Goal: Transaction & Acquisition: Purchase product/service

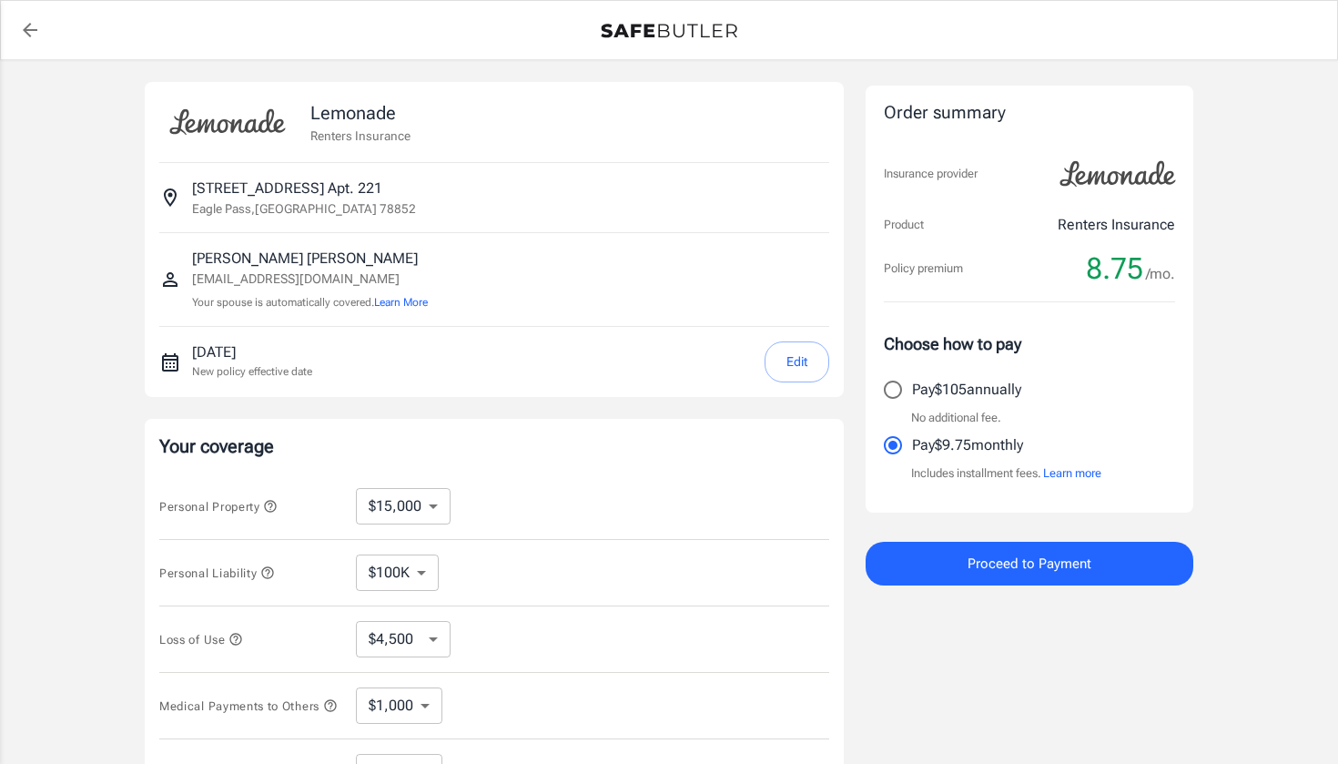
select select "15000"
select select "500"
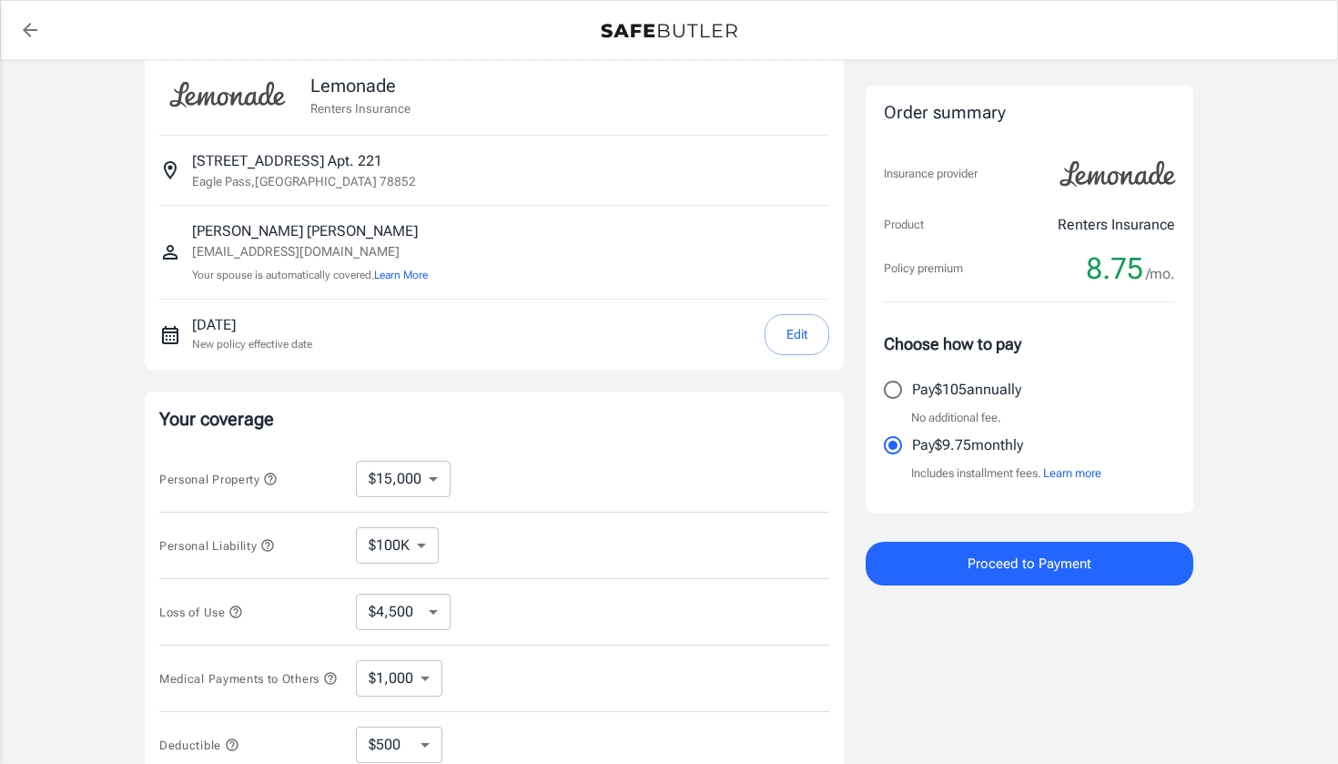
scroll to position [28, 0]
click at [818, 336] on button "Edit" at bounding box center [797, 333] width 65 height 41
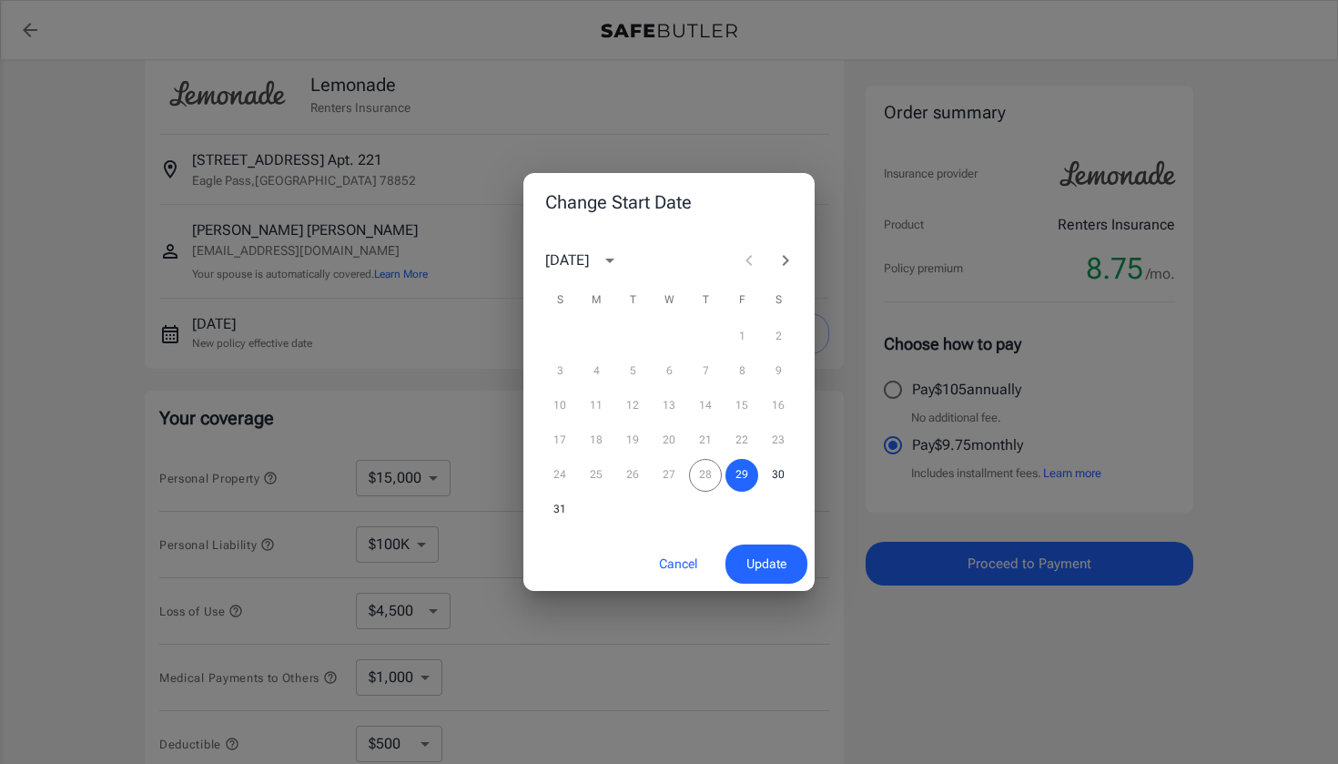
click at [787, 265] on icon "Next month" at bounding box center [786, 260] width 22 height 22
click at [633, 333] on button "2" at bounding box center [632, 336] width 33 height 33
click at [777, 563] on span "Update" at bounding box center [766, 564] width 40 height 23
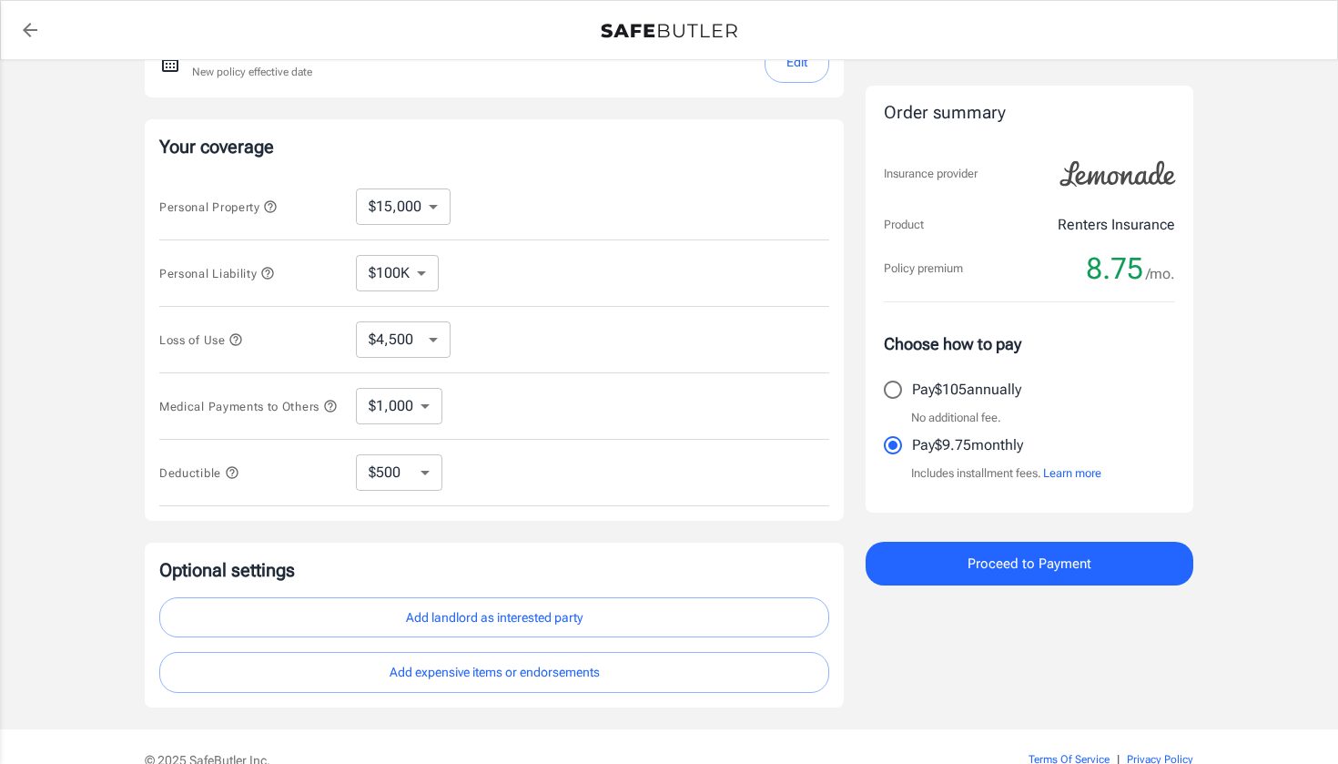
scroll to position [294, 0]
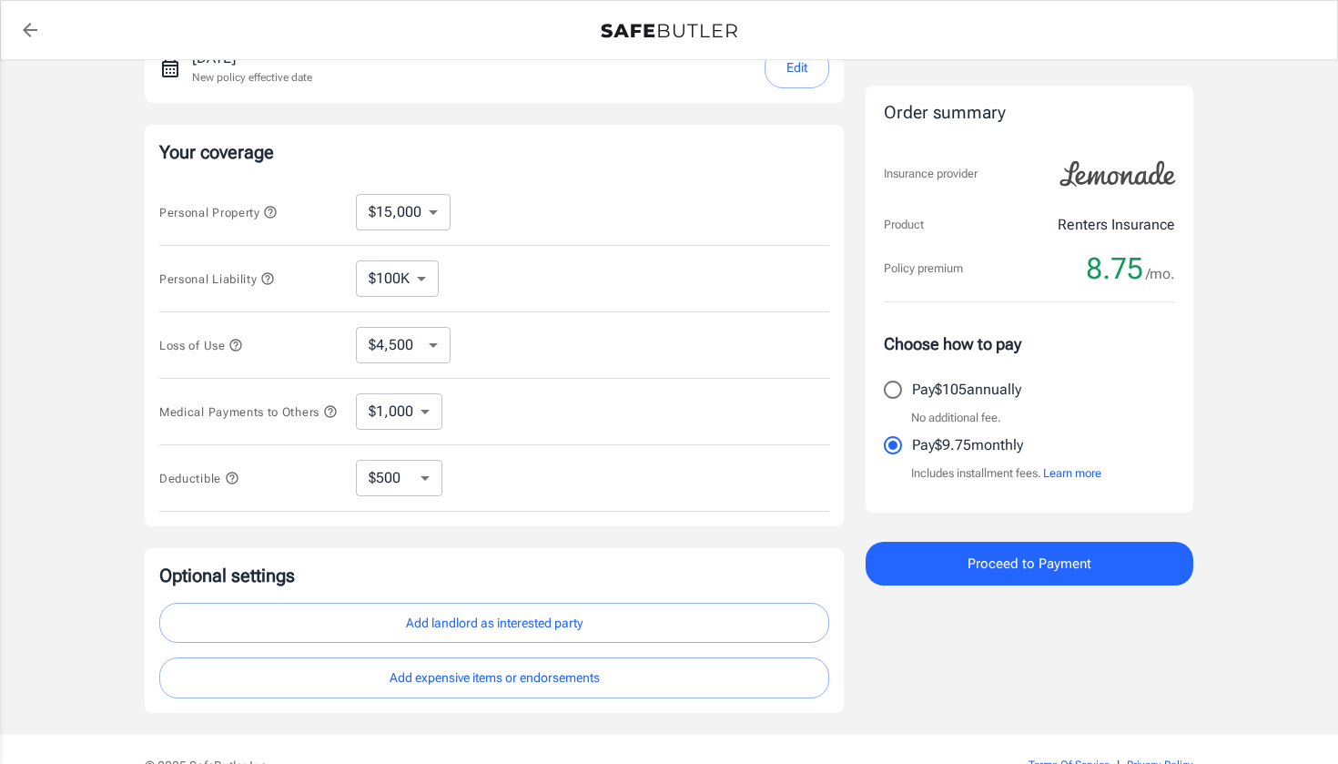
click at [240, 342] on icon "button" at bounding box center [236, 345] width 12 height 12
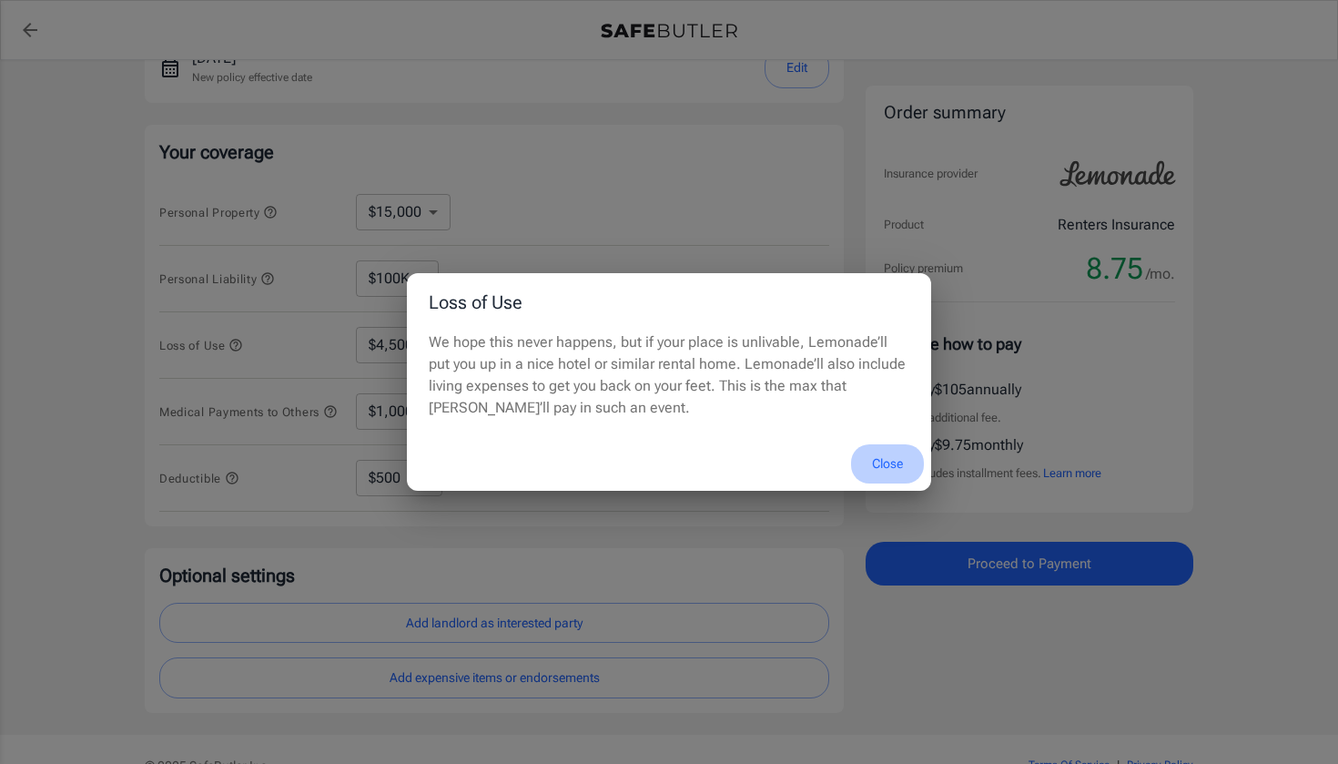
click at [889, 457] on button "Close" at bounding box center [887, 463] width 73 height 39
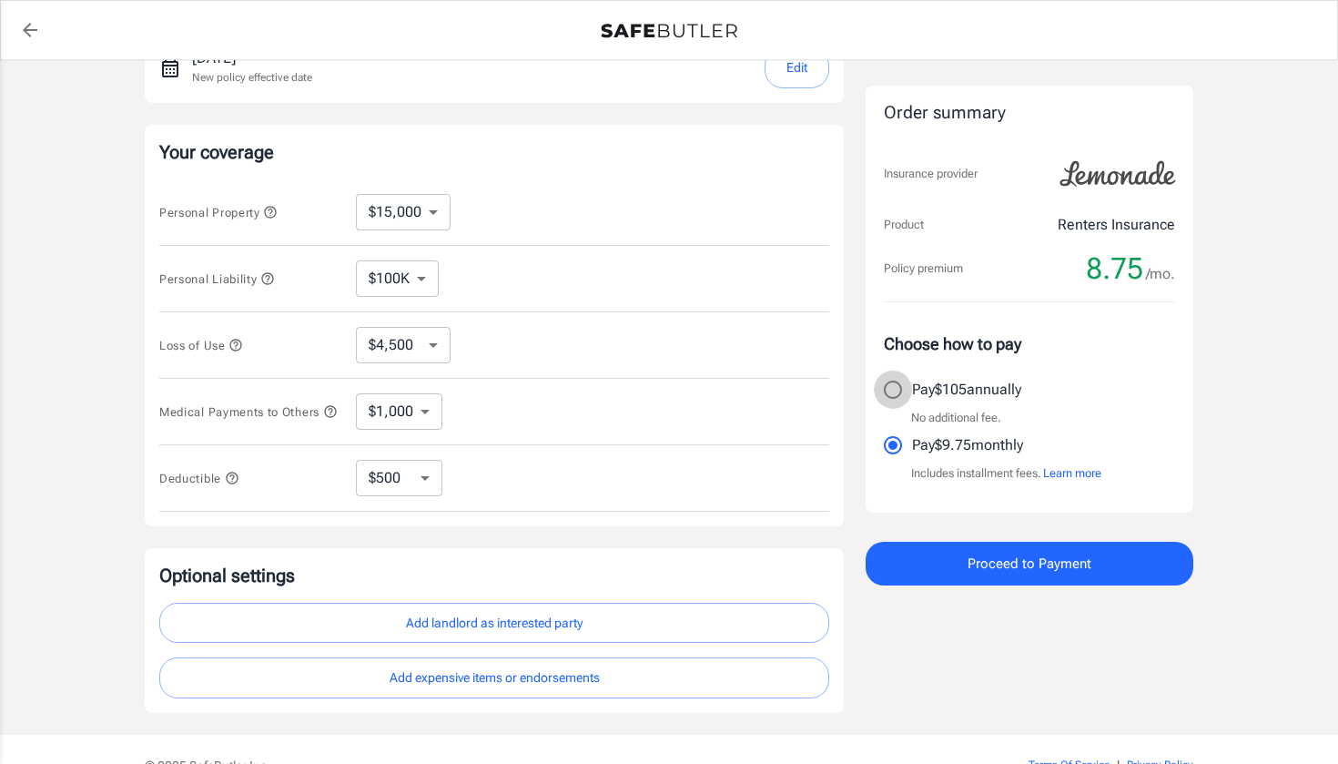
click at [899, 391] on input "Pay $105 annually" at bounding box center [893, 390] width 38 height 38
radio input "true"
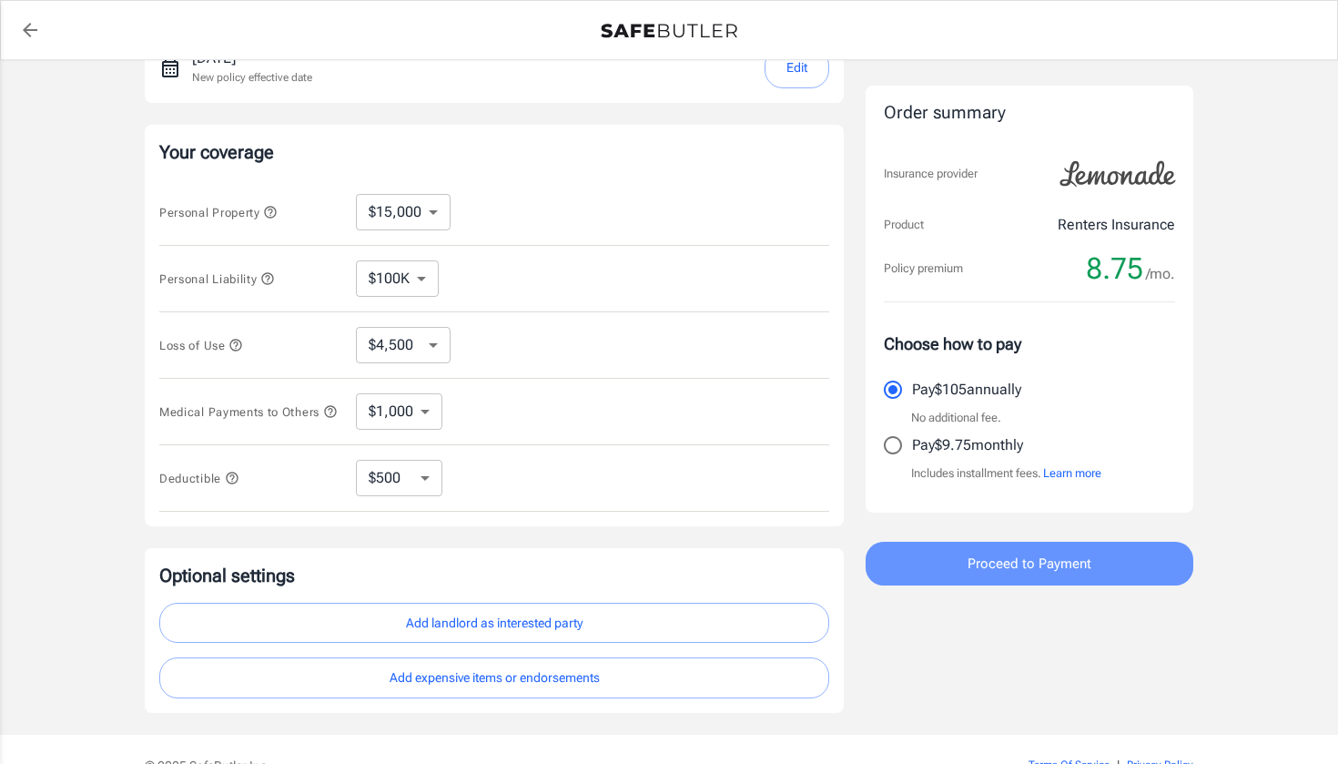
click at [990, 567] on span "Proceed to Payment" at bounding box center [1030, 564] width 124 height 24
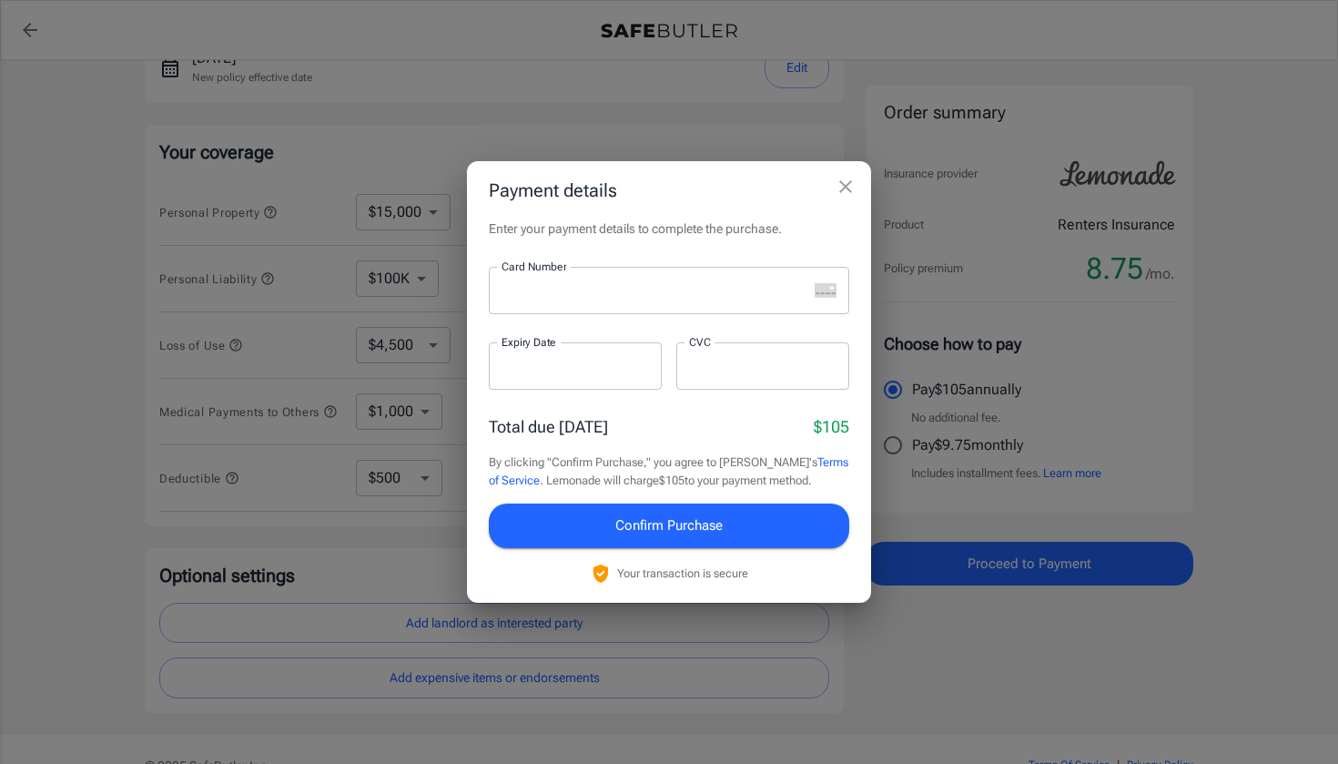
click at [913, 675] on div "Payment details Enter your payment details to complete the purchase. Card Numbe…" at bounding box center [669, 382] width 1338 height 764
click at [839, 188] on icon "close" at bounding box center [846, 187] width 22 height 22
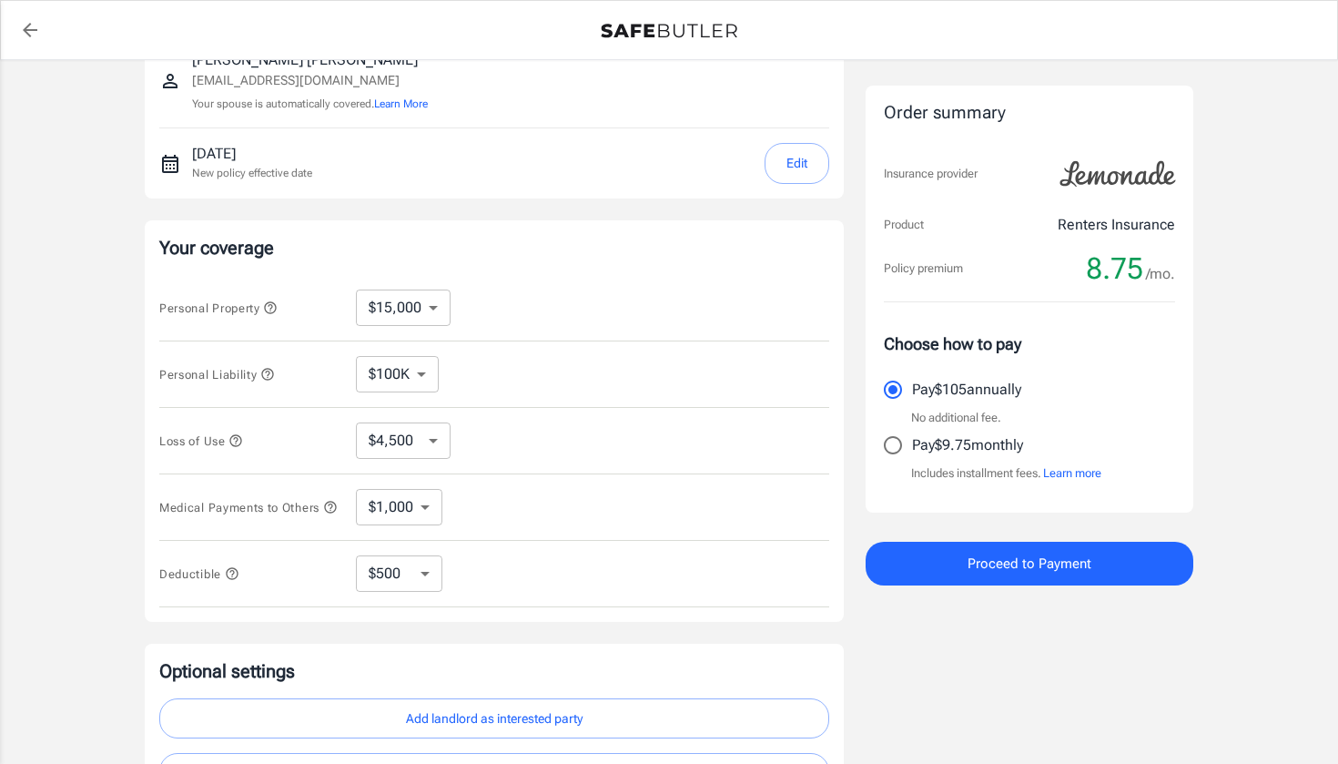
scroll to position [201, 0]
select select "30000"
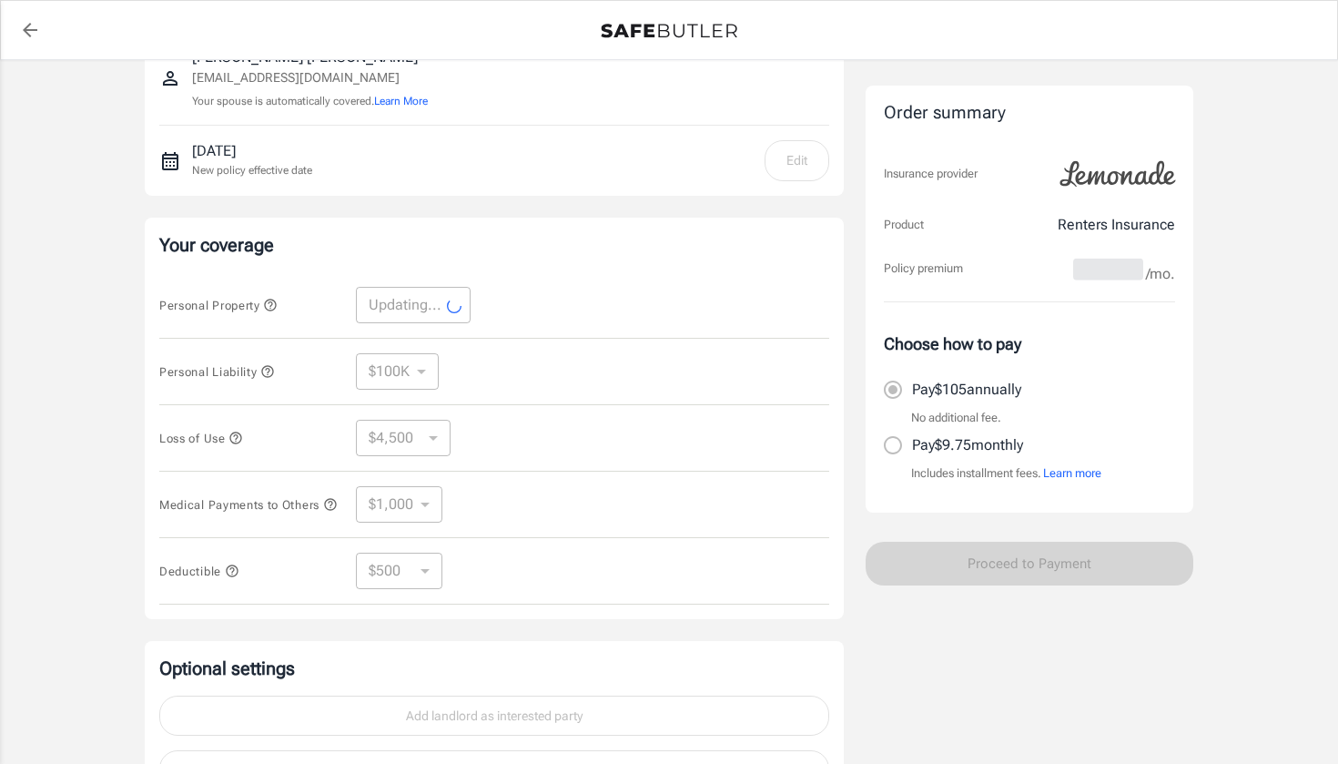
select select "30000"
select select "9000"
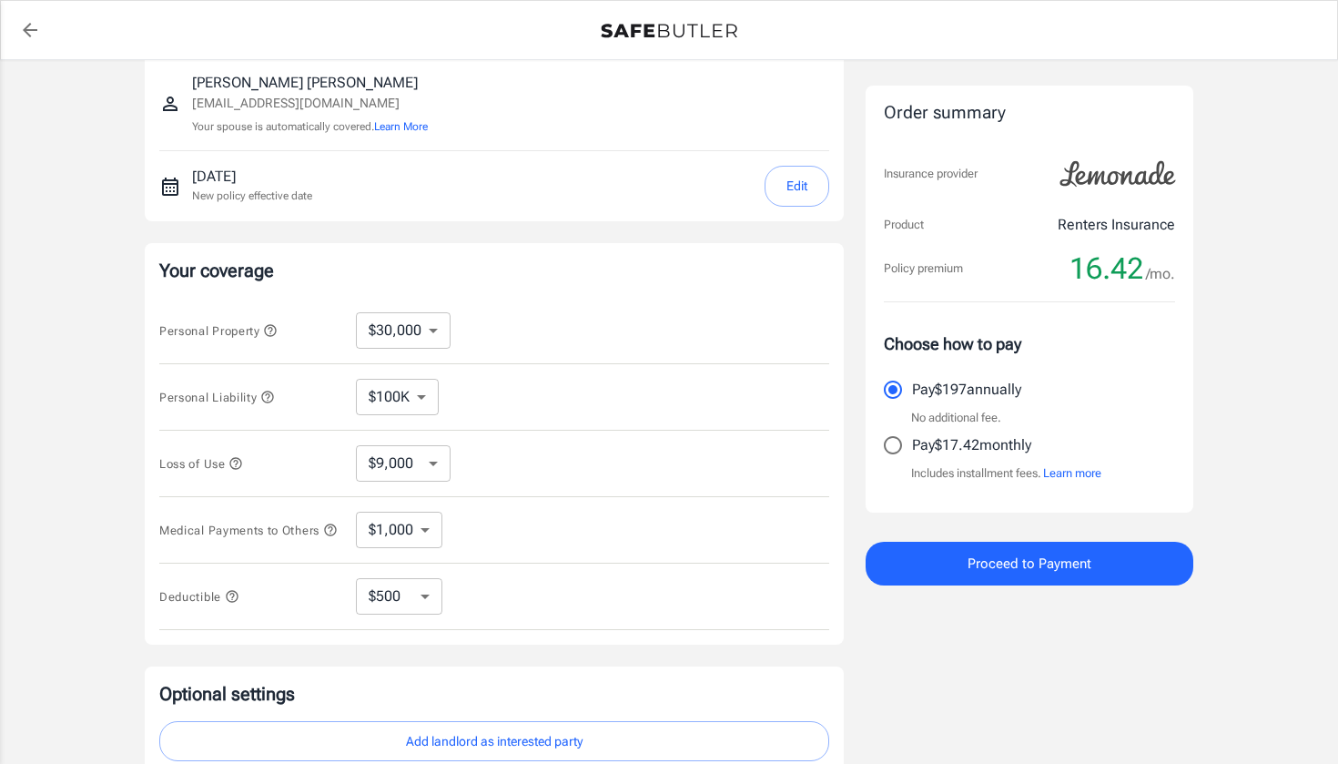
scroll to position [175, 0]
click at [232, 465] on icon "button" at bounding box center [235, 464] width 15 height 15
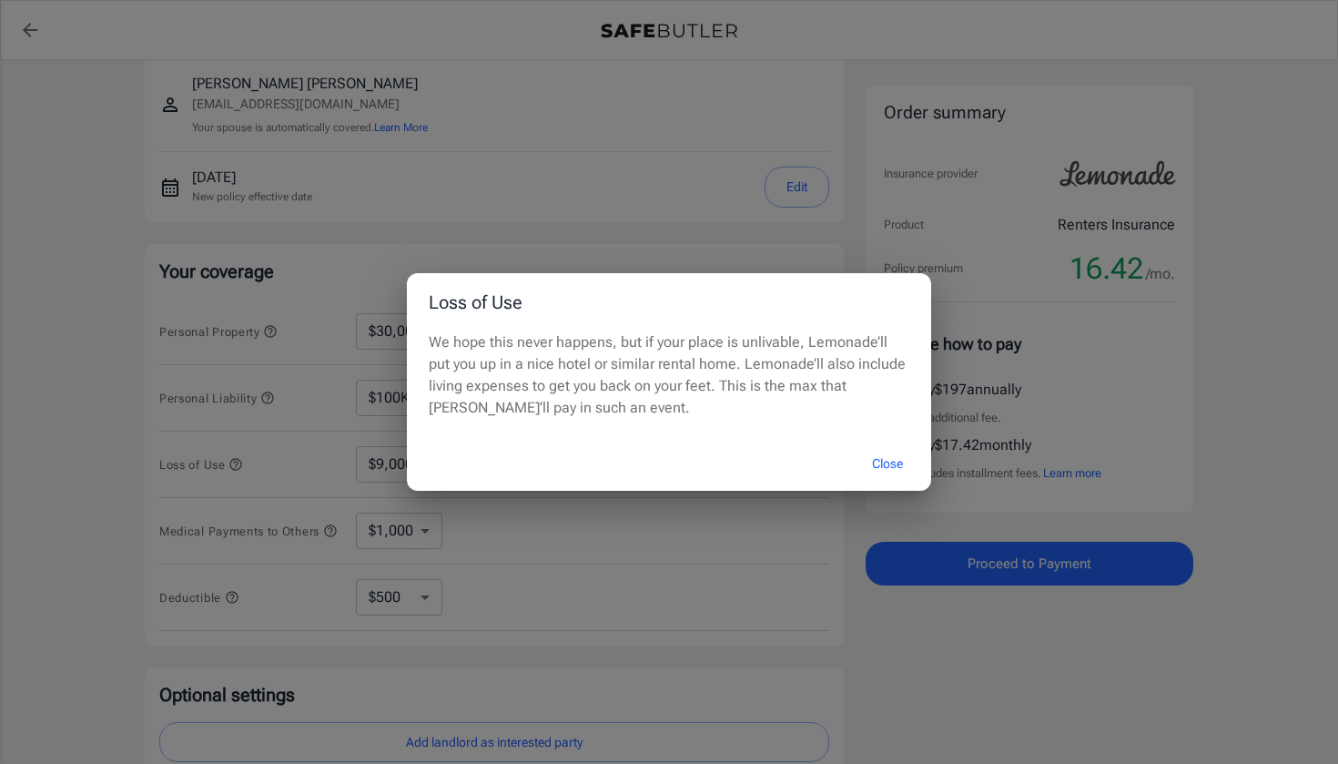
click at [903, 456] on button "Close" at bounding box center [887, 463] width 73 height 39
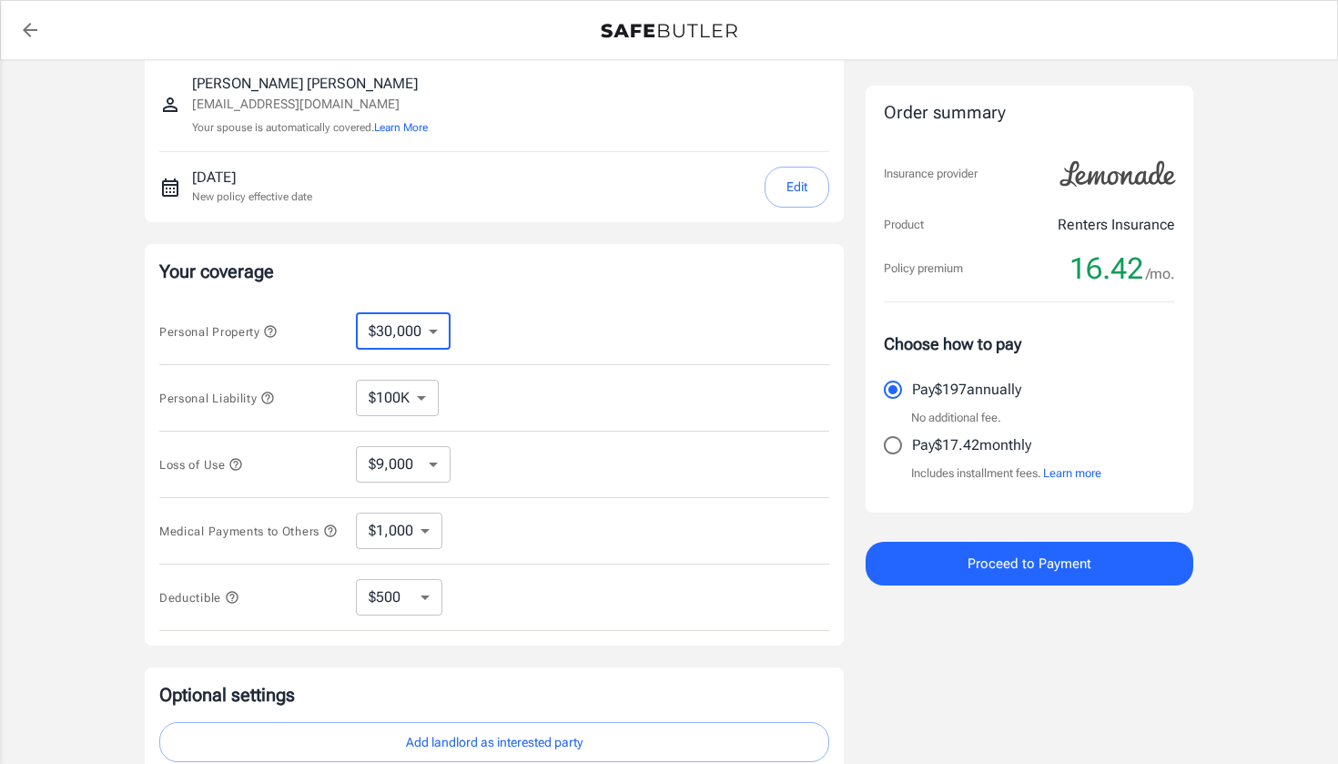
select select "15000"
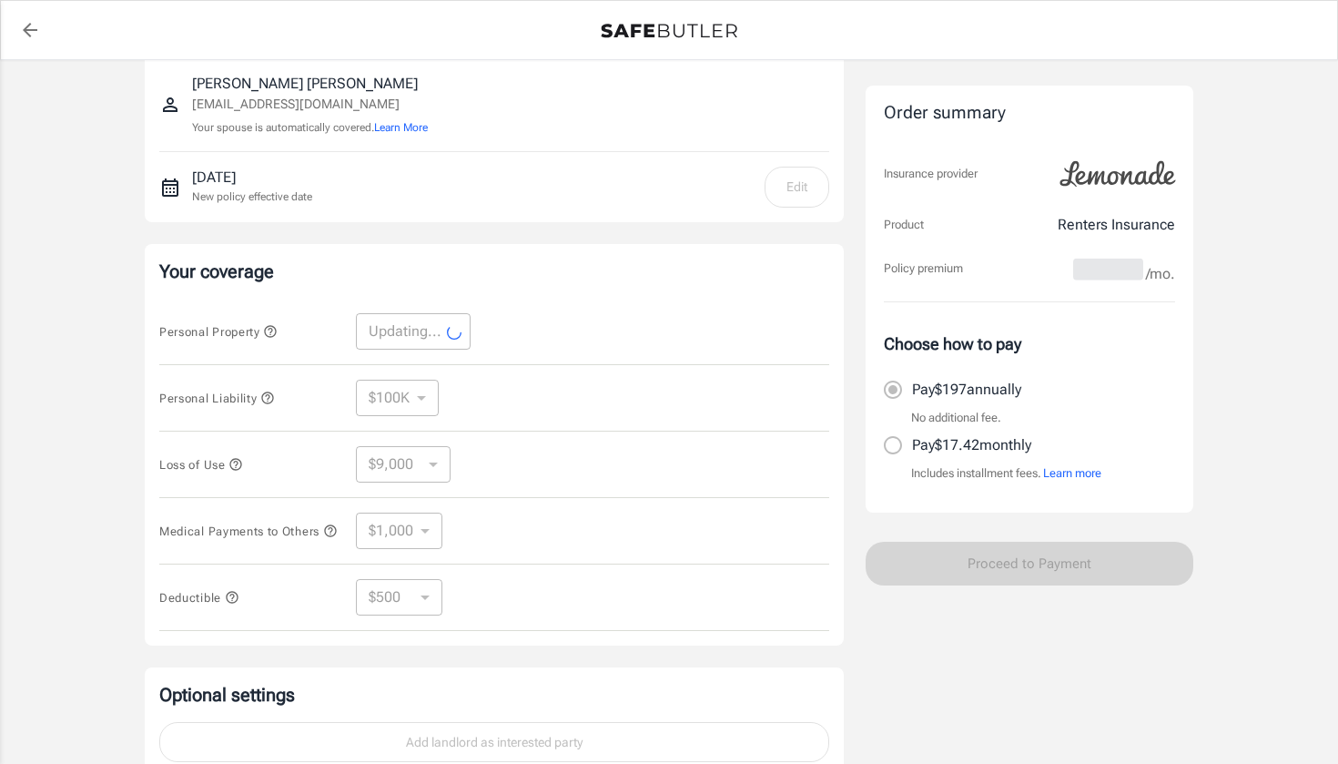
select select "15000"
select select "4500"
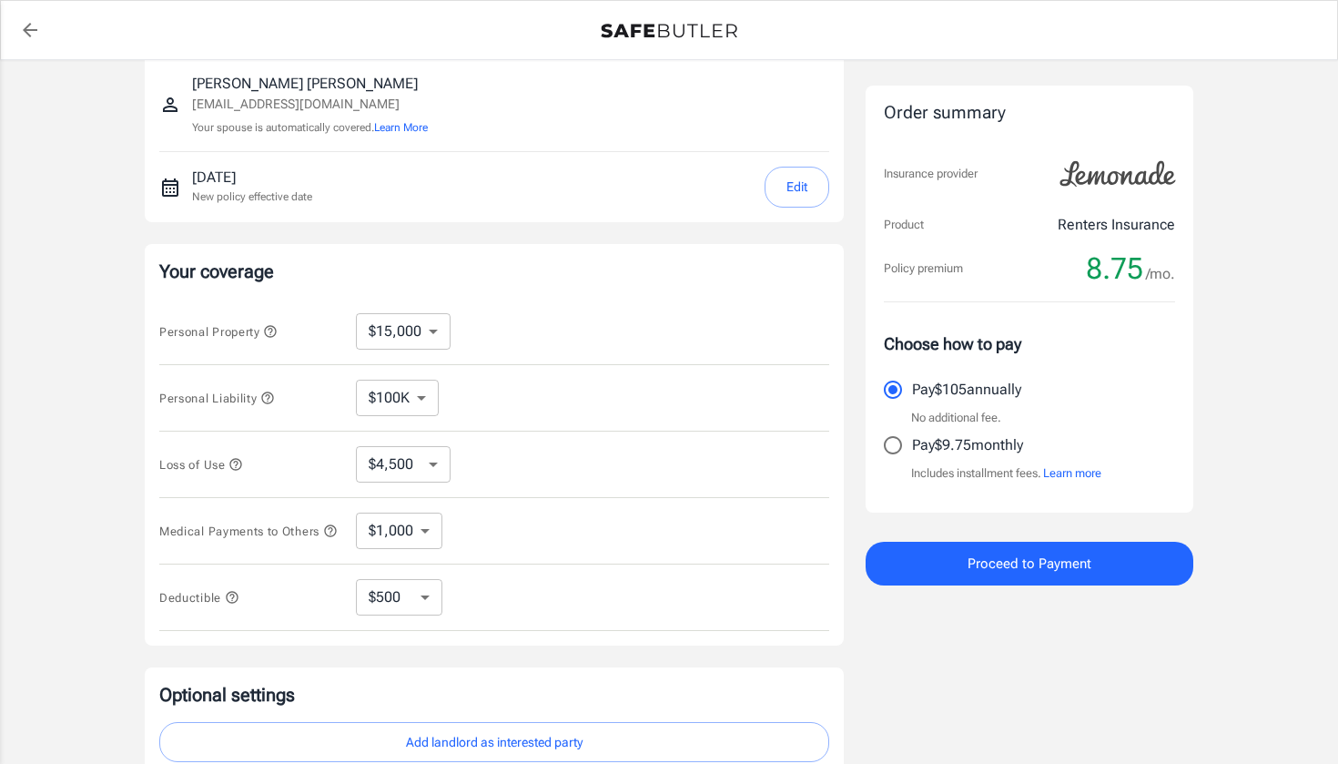
click at [274, 332] on icon "button" at bounding box center [271, 331] width 12 height 12
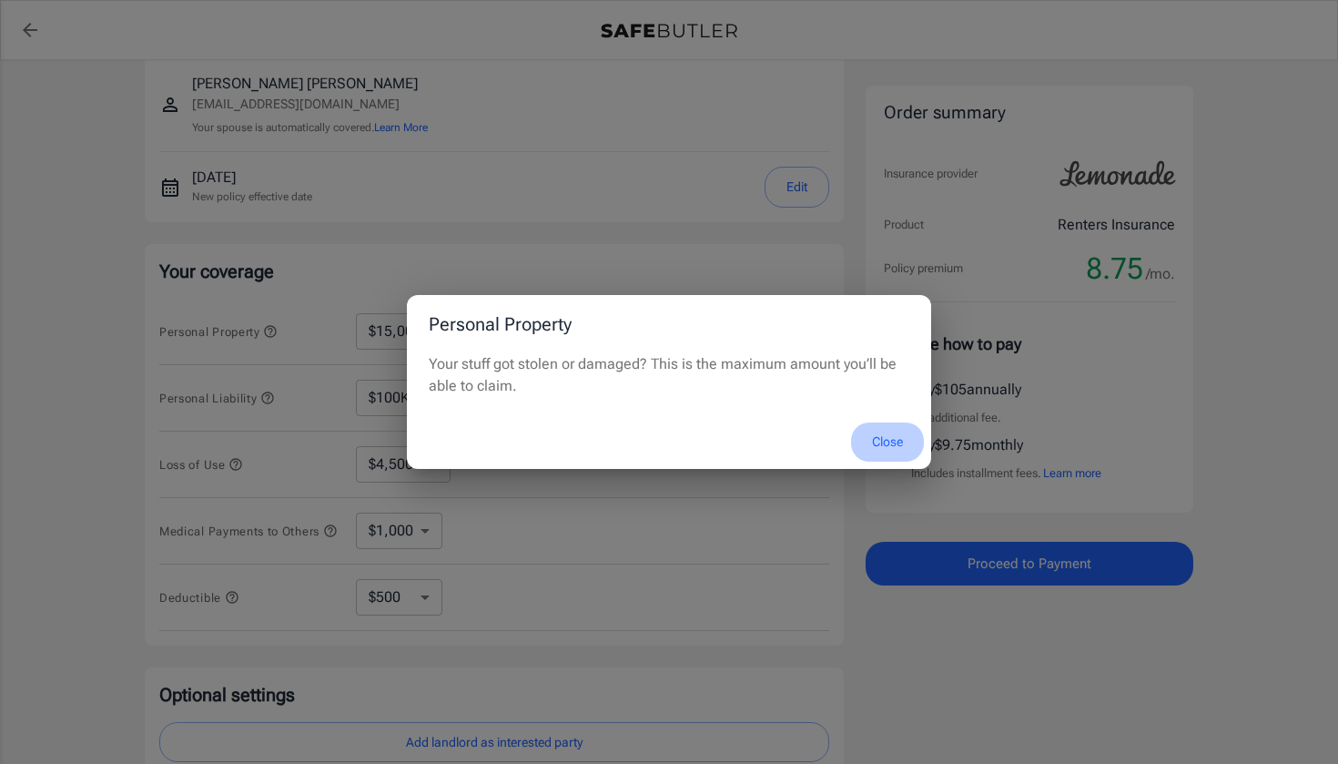
click at [878, 441] on button "Close" at bounding box center [887, 441] width 73 height 39
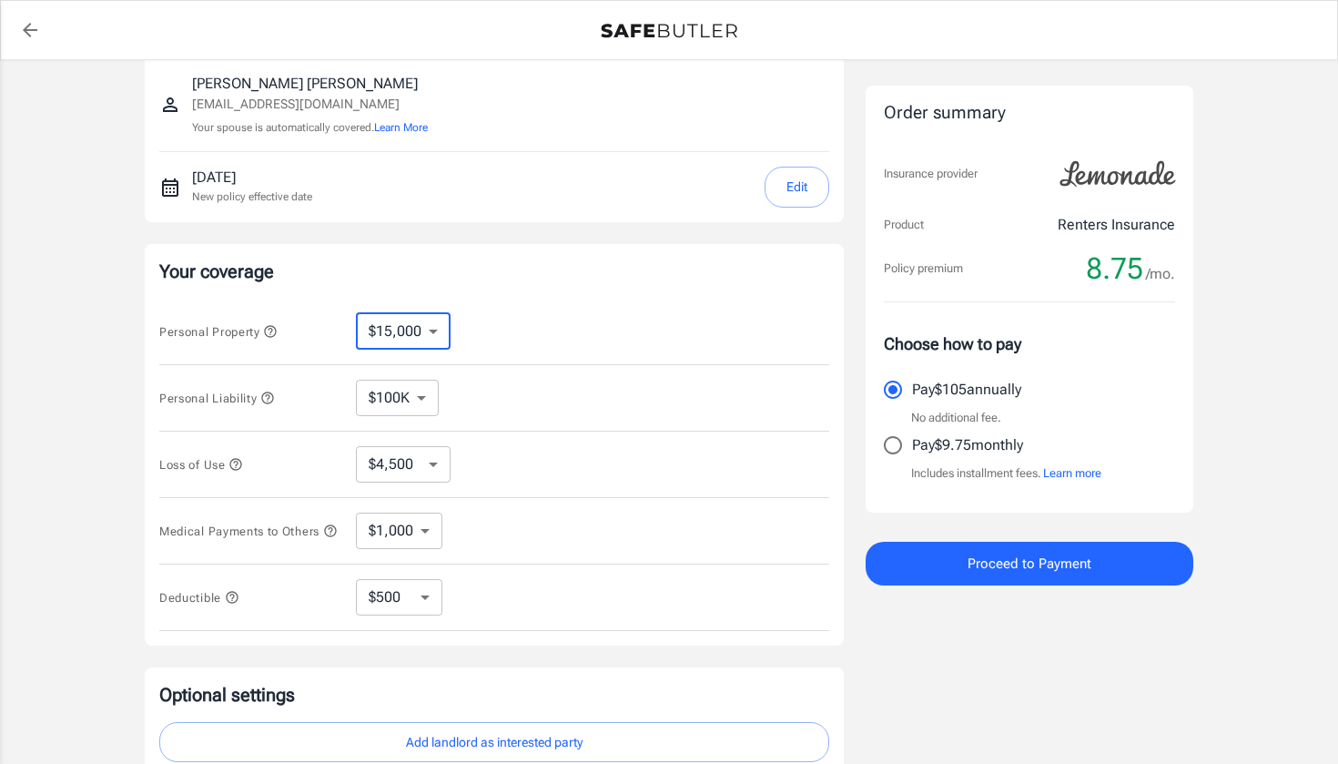
select select "20000"
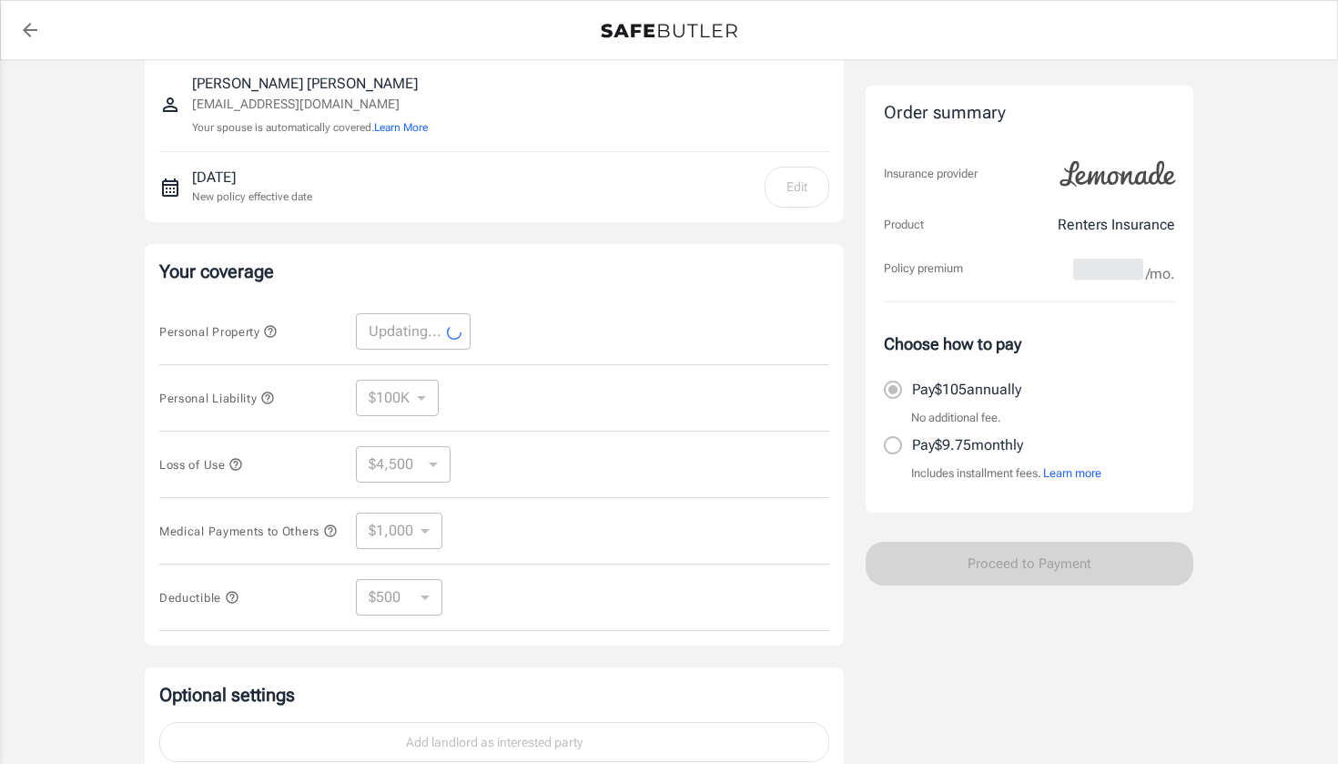
select select "20000"
select select "6000"
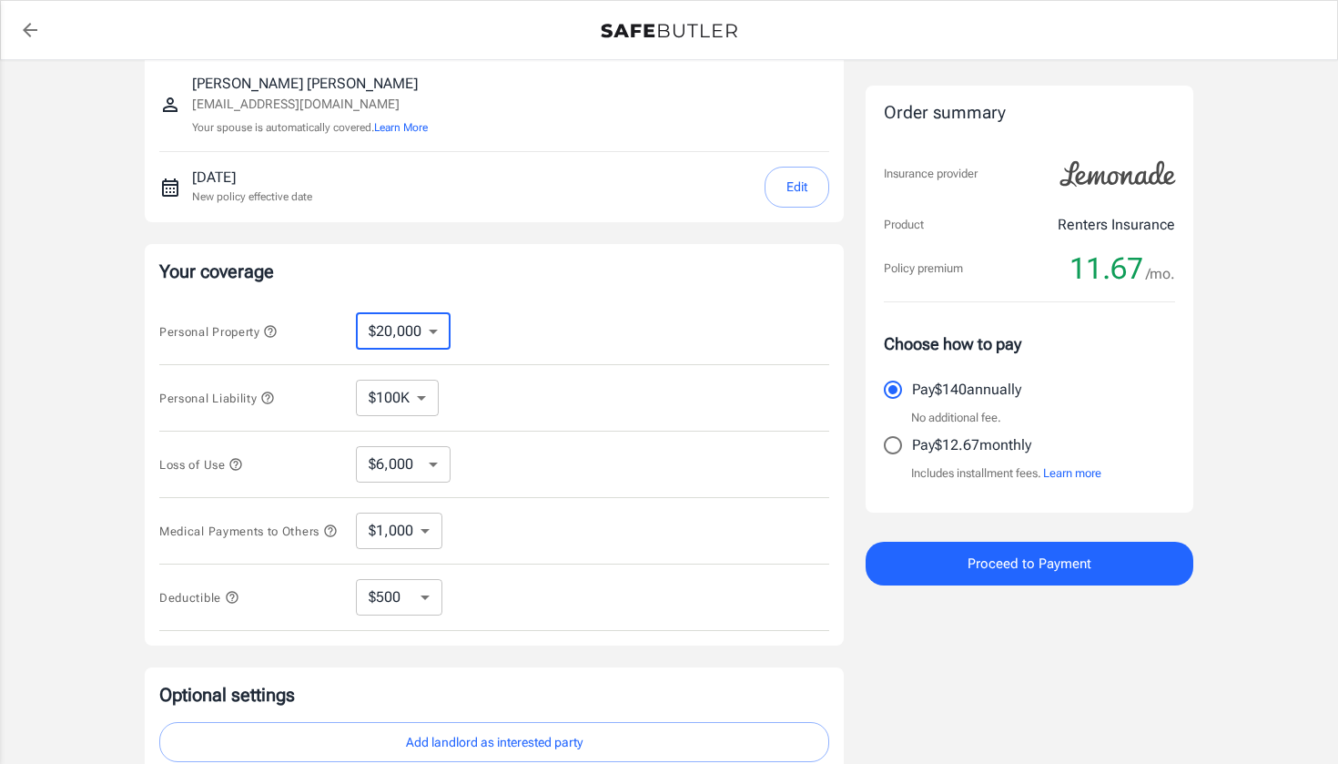
select select "25000"
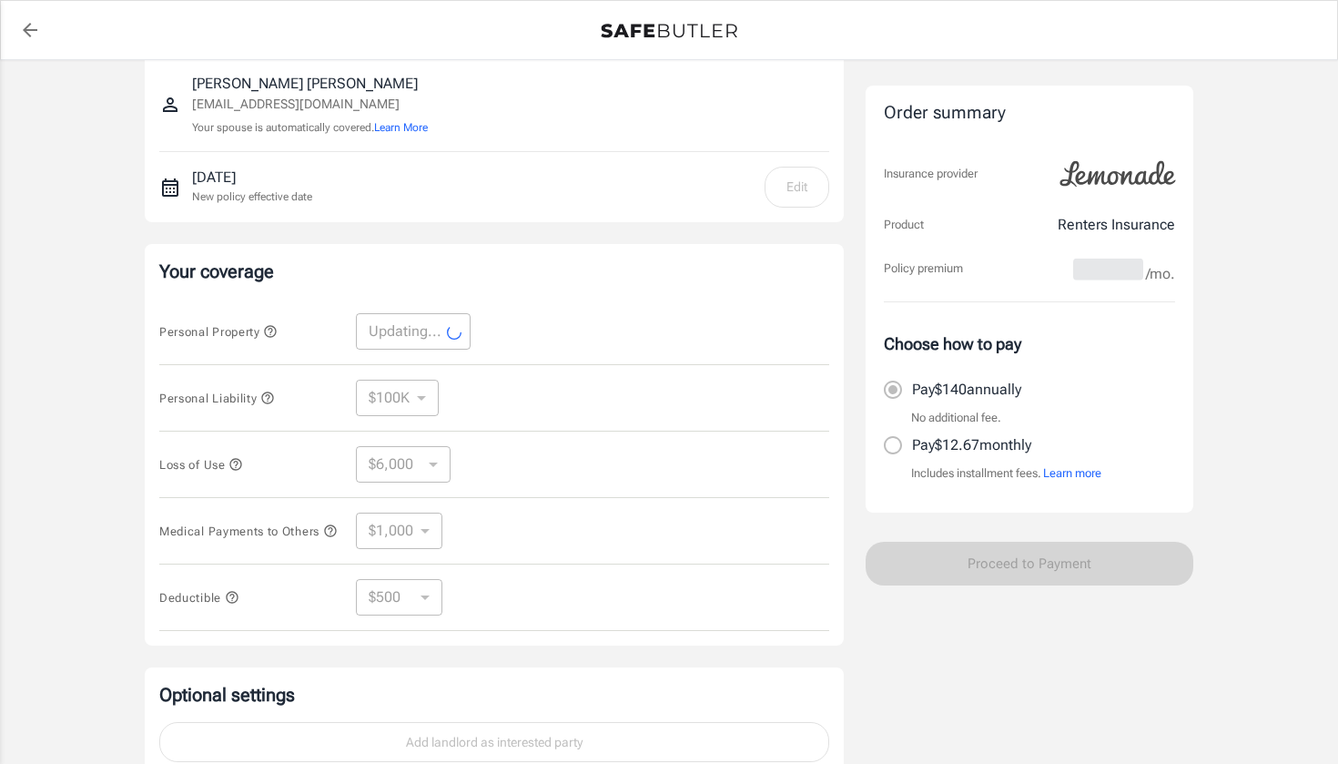
select select "25000"
select select "7500"
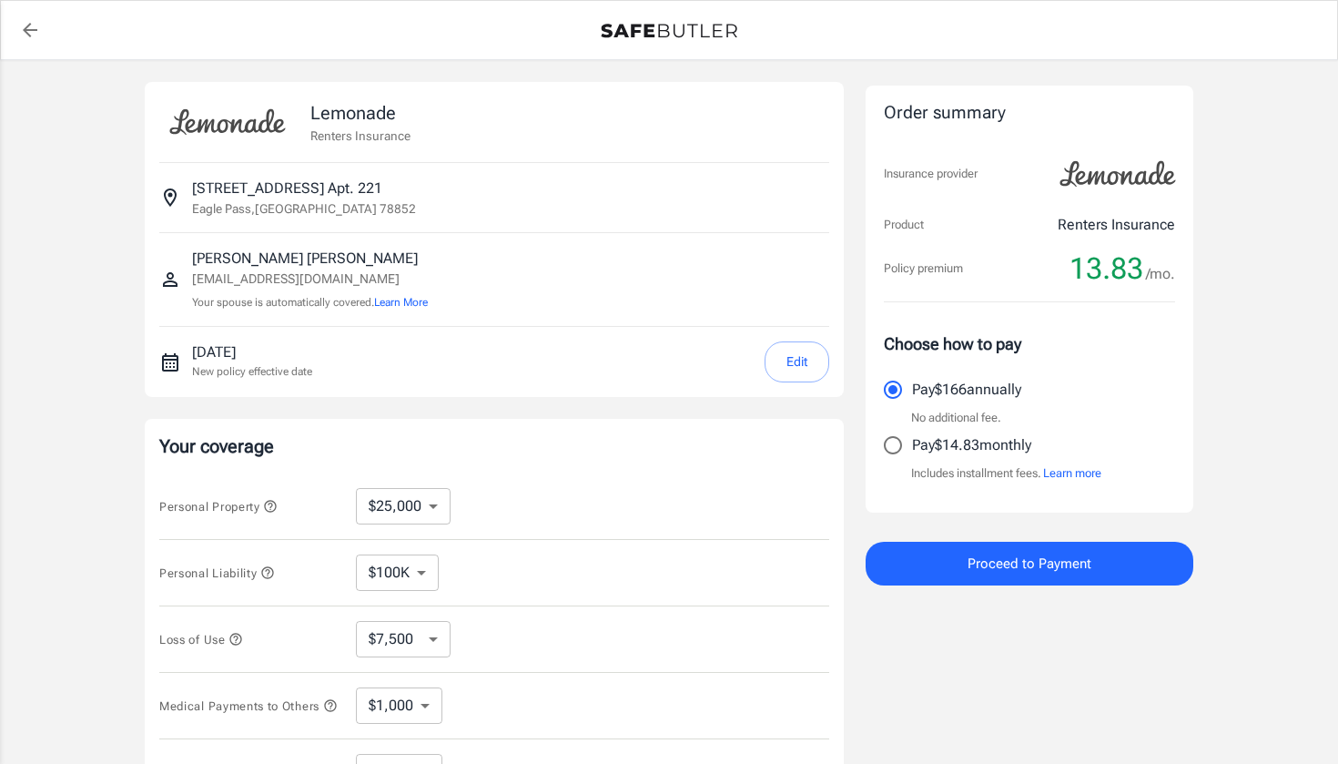
scroll to position [0, 0]
click at [23, 18] on link "back to quotes" at bounding box center [30, 30] width 36 height 36
select select "25000"
select select "500"
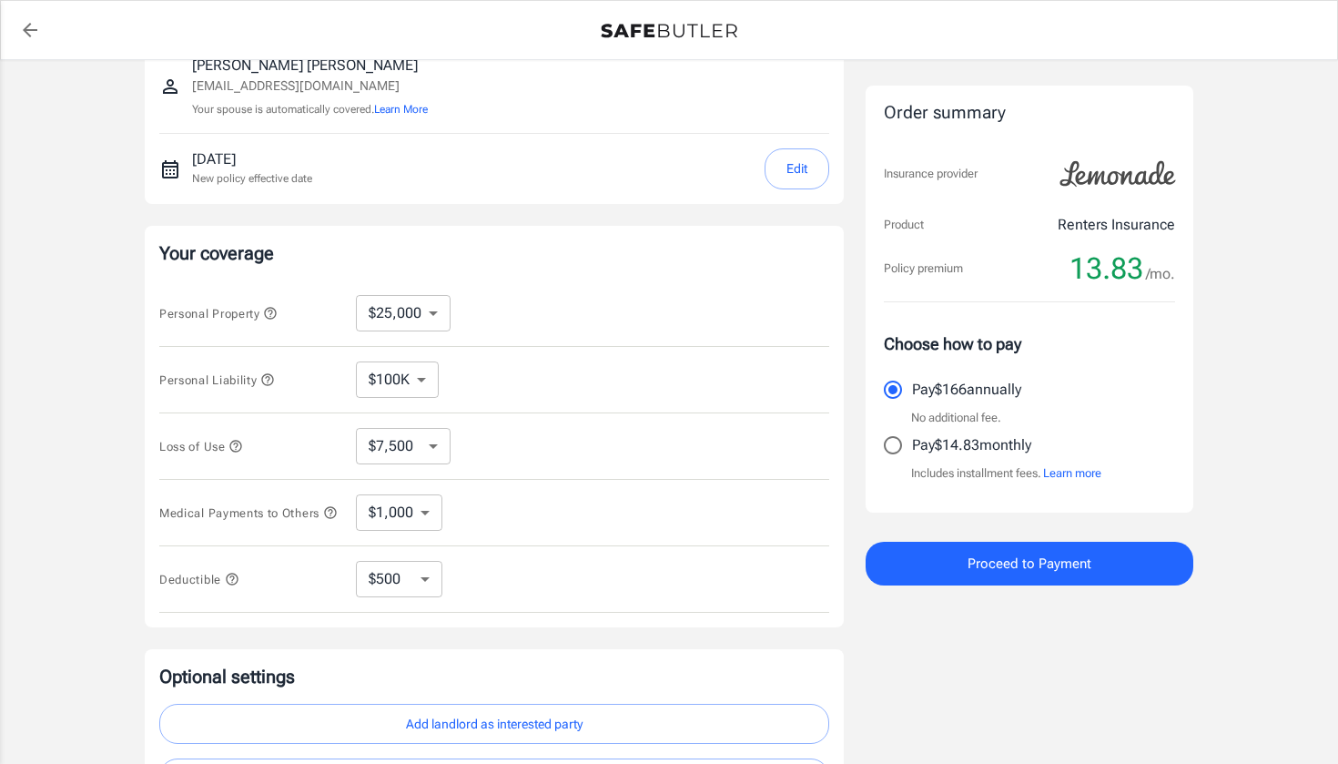
scroll to position [191, 0]
select select "15000"
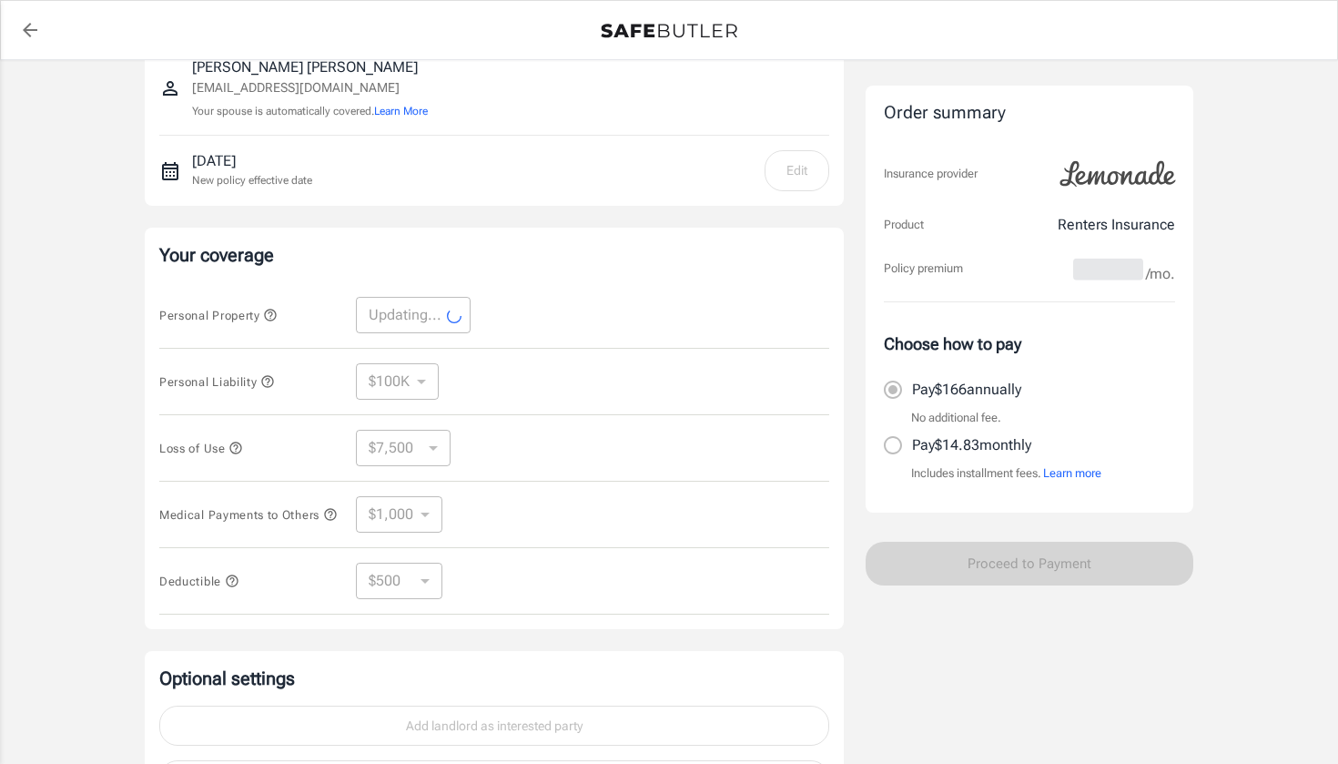
select select "15000"
select select "4500"
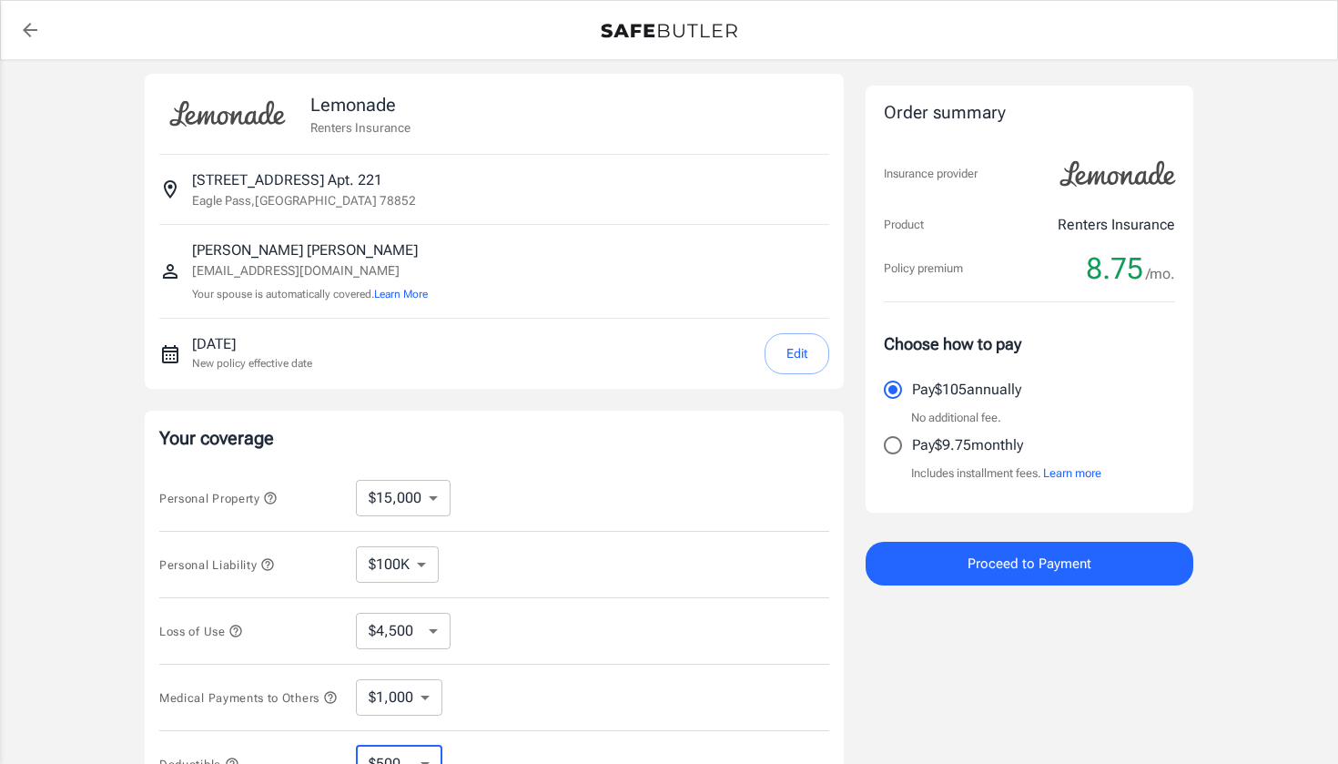
scroll to position [0, 0]
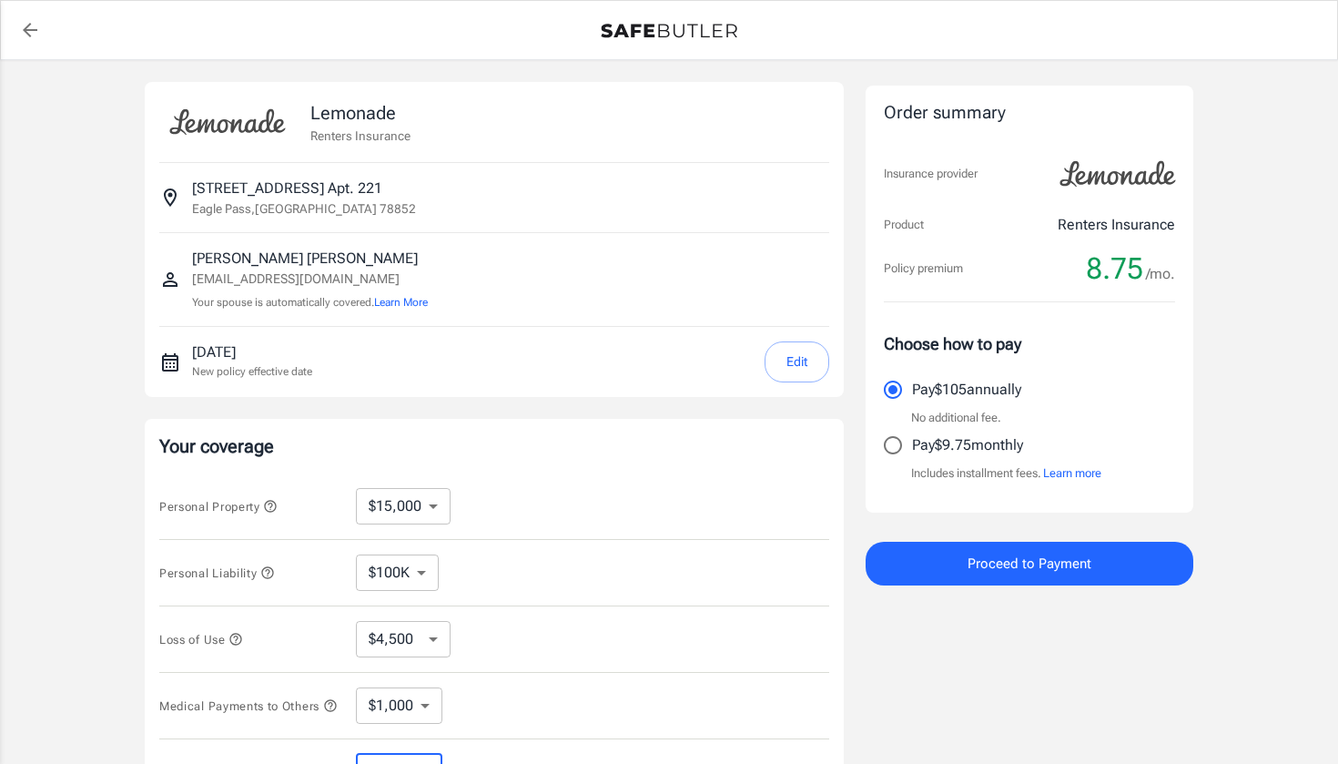
click at [277, 506] on icon "button" at bounding box center [270, 506] width 15 height 15
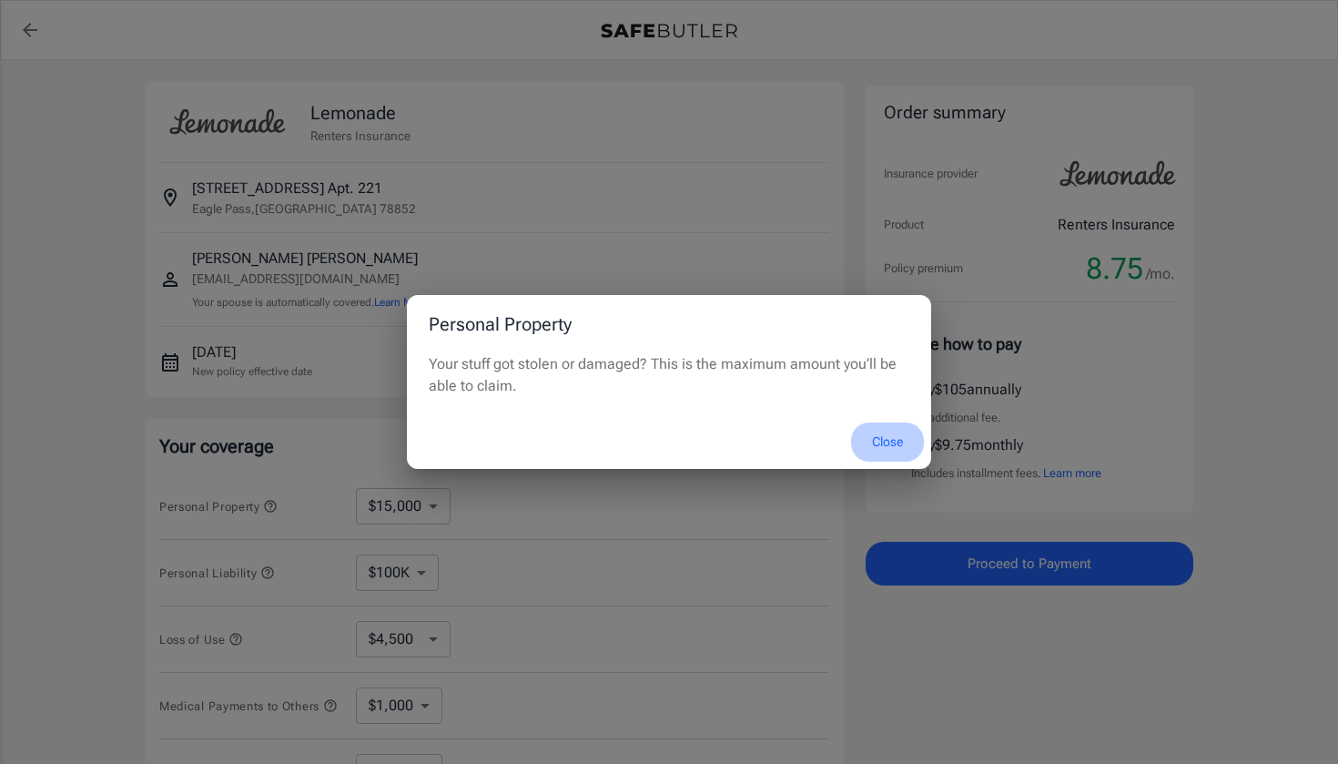
click at [876, 438] on button "Close" at bounding box center [887, 441] width 73 height 39
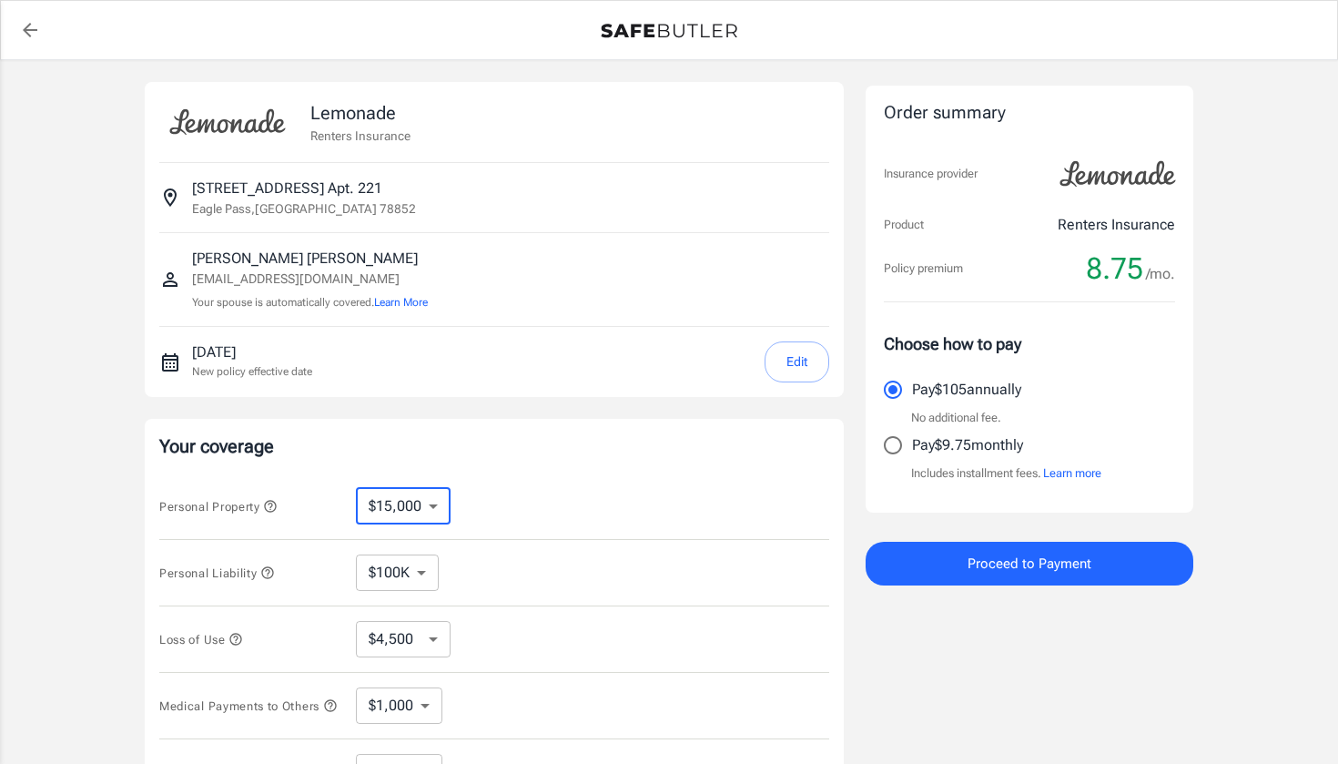
select select "20000"
select select "6000"
select select "25000"
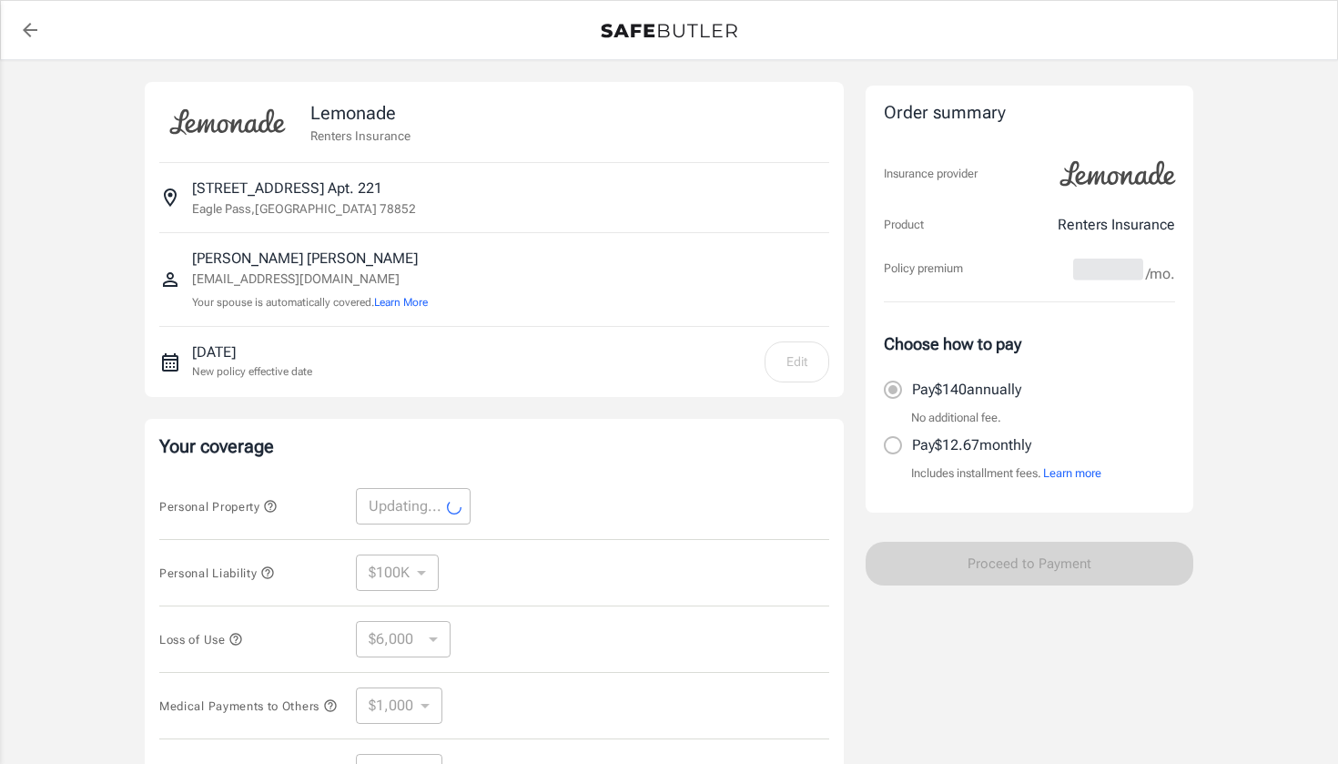
select select "25000"
select select "7500"
